Goal: Information Seeking & Learning: Learn about a topic

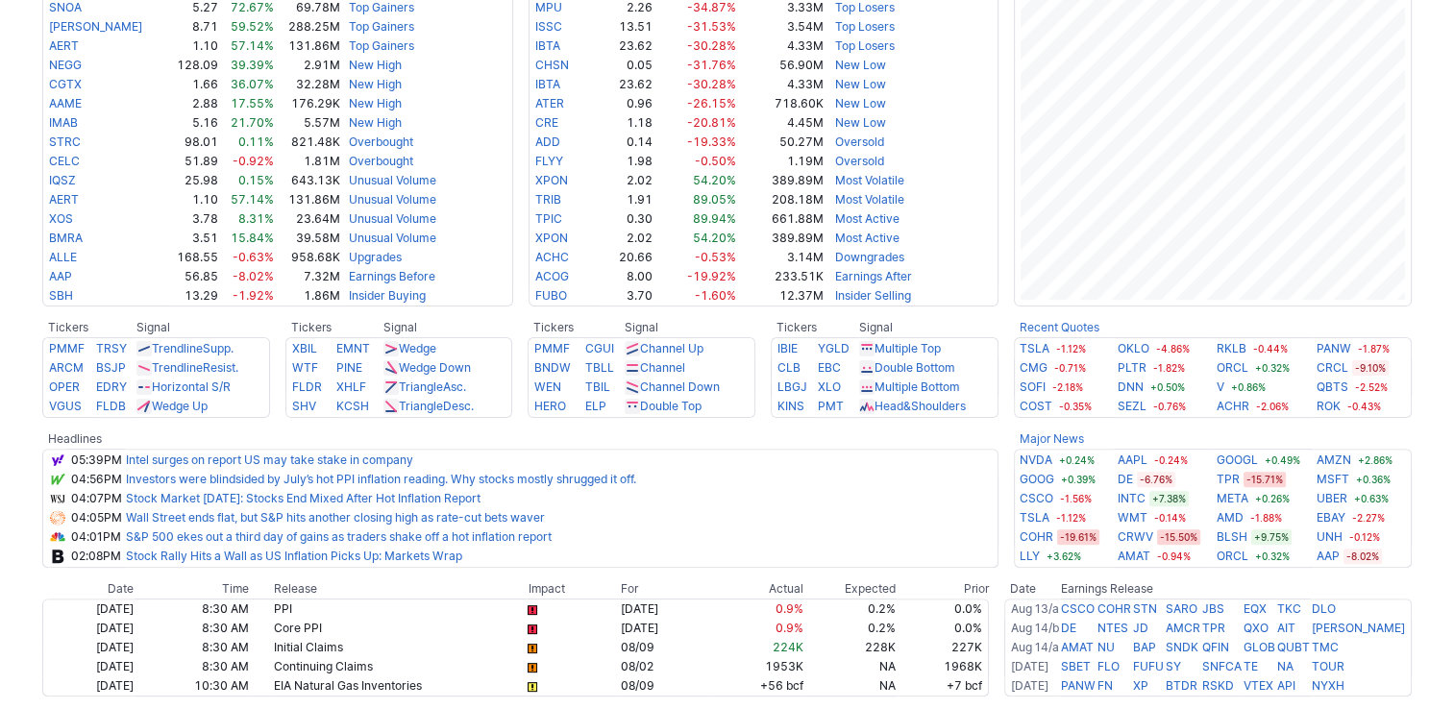
scroll to position [480, 0]
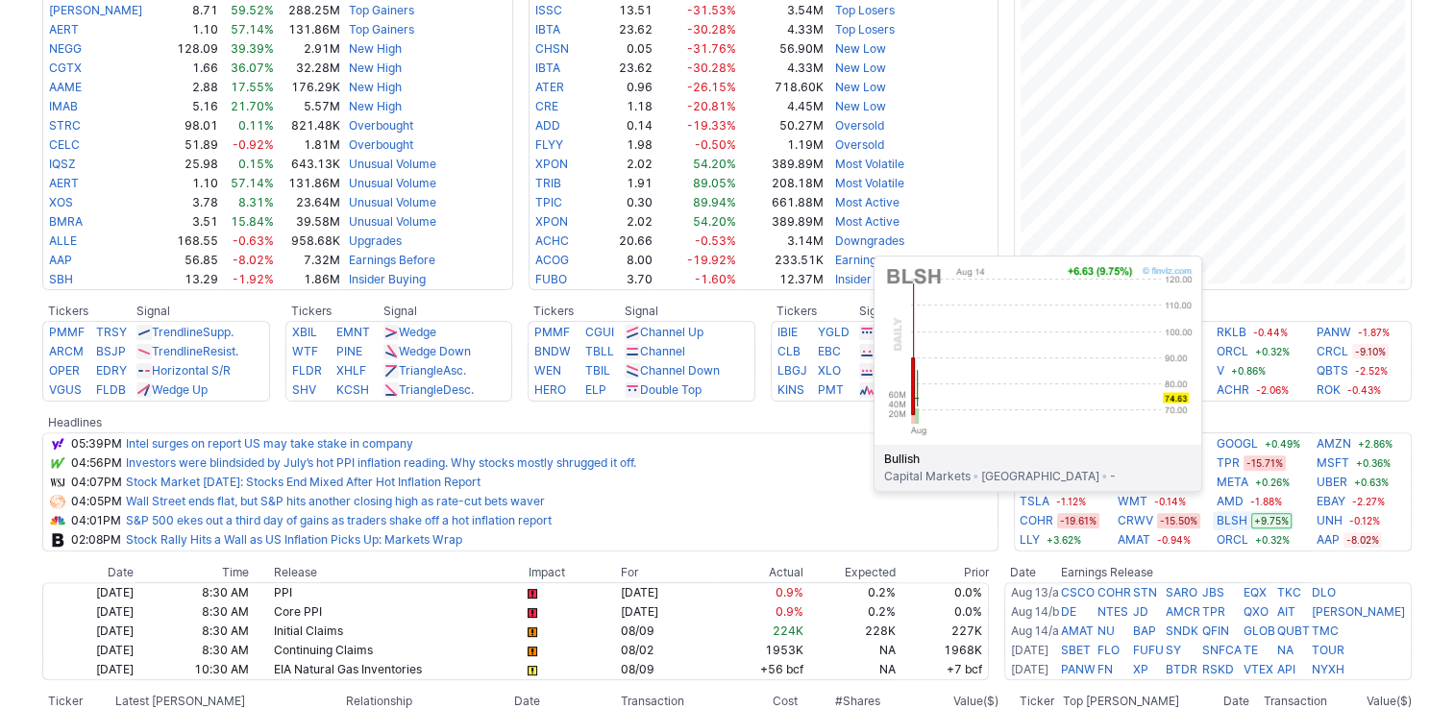
click at [1228, 520] on link "BLSH" at bounding box center [1231, 520] width 31 height 19
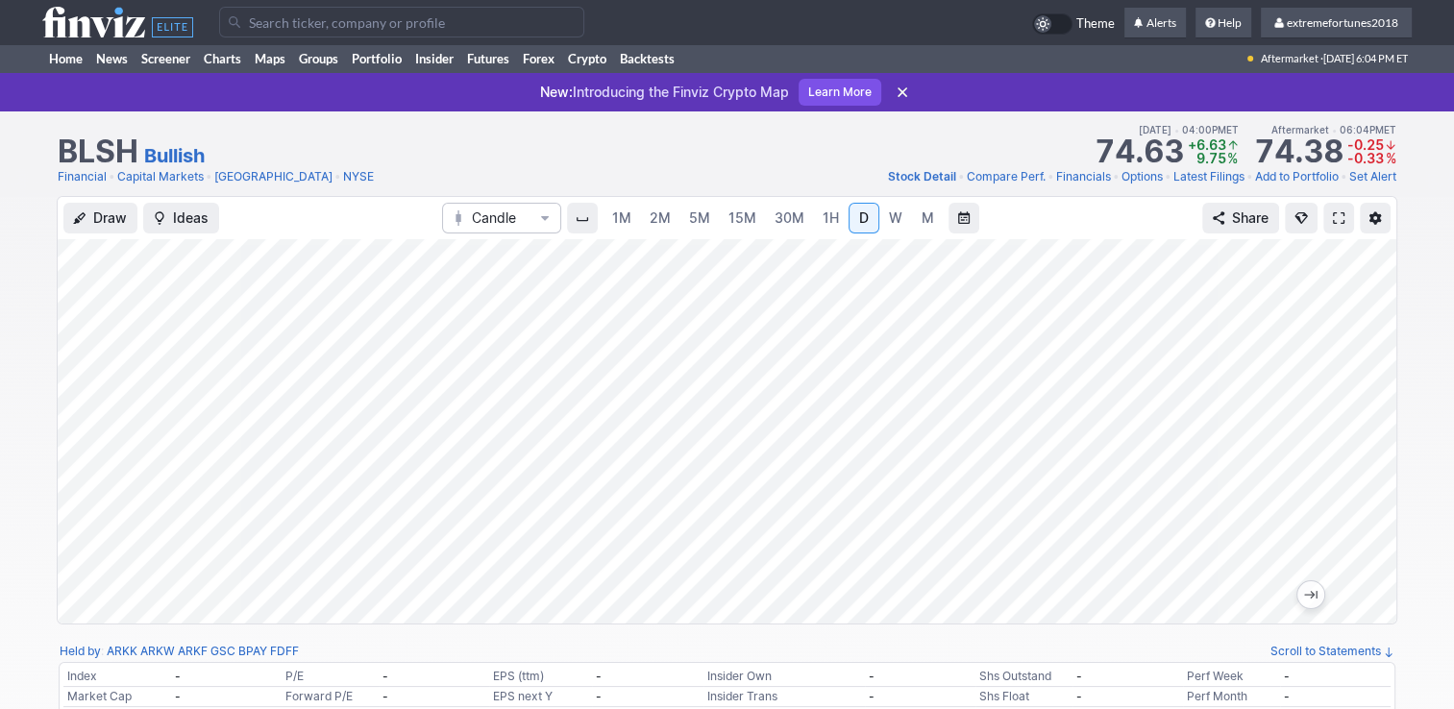
click at [826, 216] on span "1H" at bounding box center [831, 217] width 16 height 16
click at [780, 216] on span "30M" at bounding box center [789, 217] width 30 height 16
click at [728, 218] on span "15M" at bounding box center [742, 217] width 28 height 16
click at [795, 219] on span "30M" at bounding box center [789, 217] width 30 height 16
